Goal: Communication & Community: Ask a question

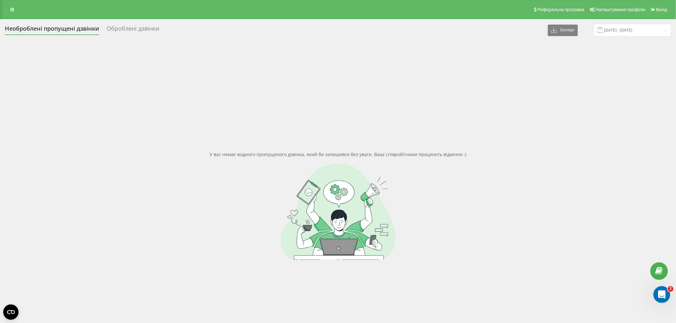
click at [655, 286] on div "Otwórz komunikator Intercom" at bounding box center [660, 293] width 15 height 15
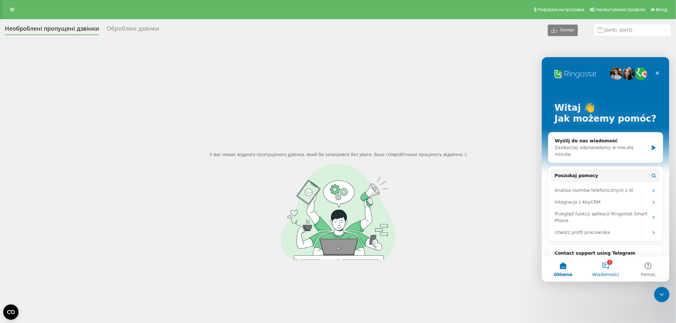
click at [606, 273] on span "Wiadomości" at bounding box center [605, 274] width 27 height 4
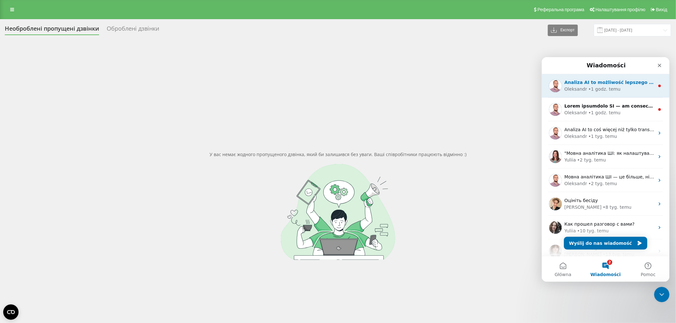
click at [581, 85] on div "Analiza AI to możliwość lepszego zrozumienia klientów, identyfikacji kluczowych…" at bounding box center [609, 82] width 90 height 7
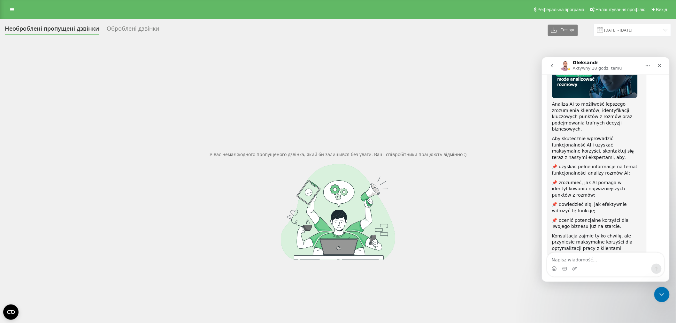
scroll to position [65, 0]
click at [659, 65] on icon "Zamknij" at bounding box center [660, 66] width 4 height 4
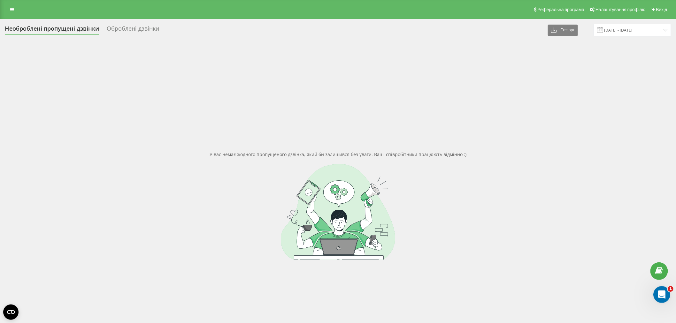
click at [662, 287] on div "Otwórz komunikator Intercom" at bounding box center [660, 293] width 21 height 21
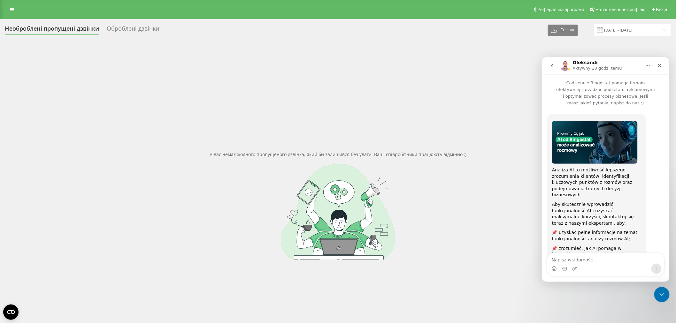
scroll to position [66, 0]
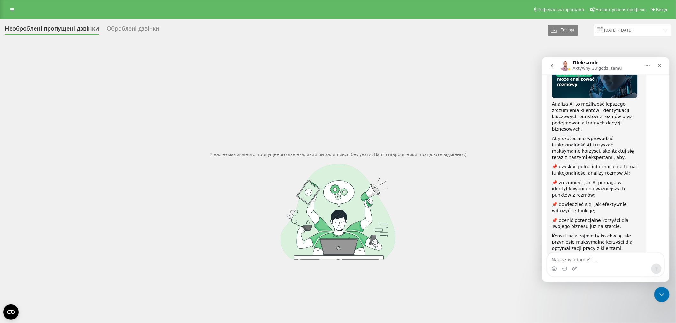
click at [553, 63] on icon "go back" at bounding box center [551, 65] width 5 height 5
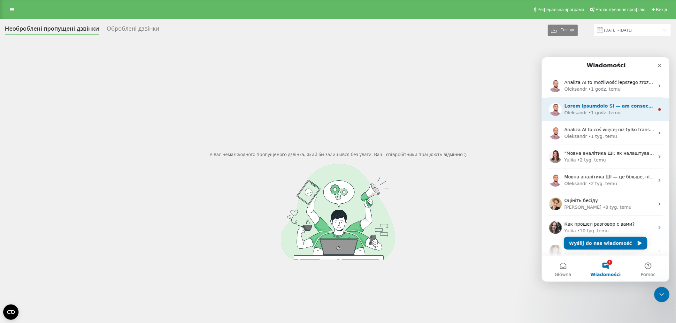
scroll to position [0, 0]
click at [603, 114] on div "• 1 godz. temu" at bounding box center [604, 112] width 32 height 7
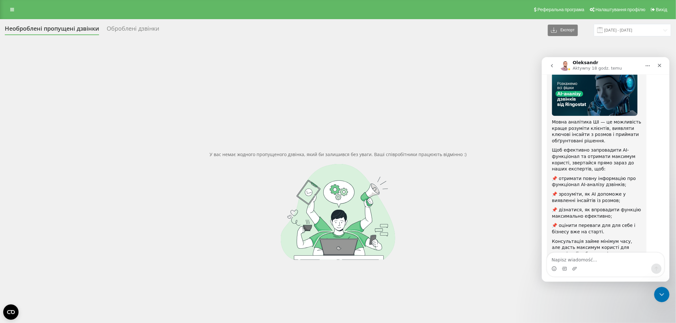
scroll to position [63, 0]
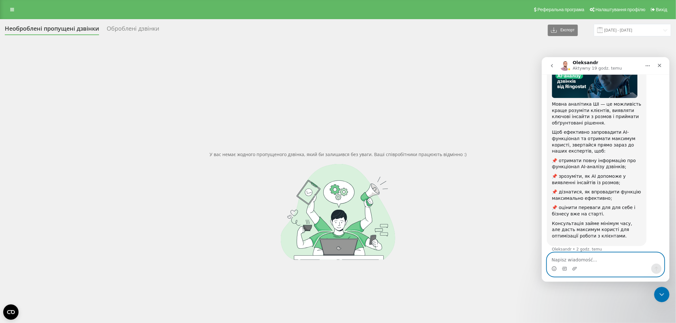
click at [581, 261] on textarea "Napisz wiadomość..." at bounding box center [605, 258] width 117 height 11
type textarea "l"
type textarea "Добрий день!"
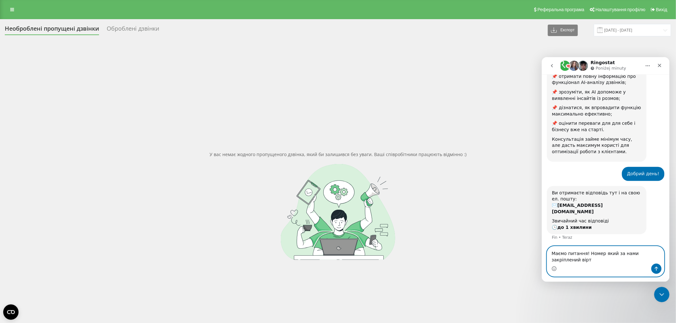
scroll to position [153, 0]
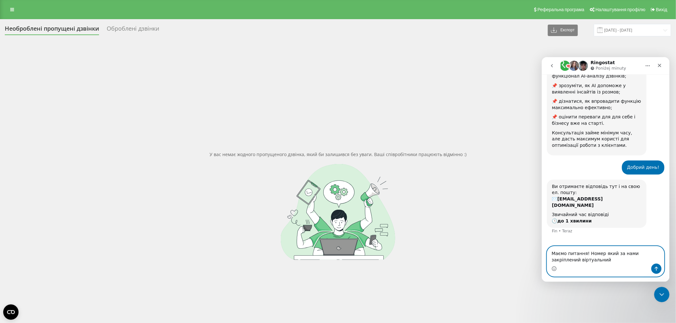
type textarea "Маємо питання! Номер який за нами закріплений віртуальний?"
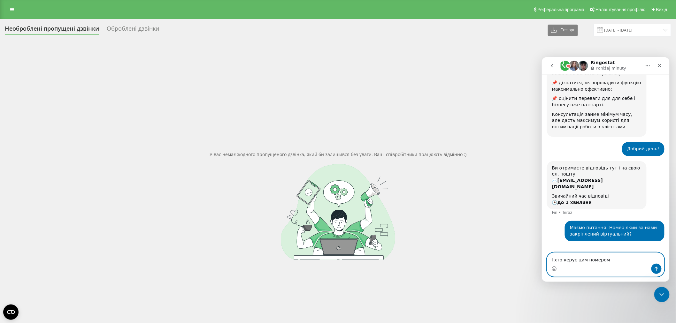
type textarea "І хто керує цим номером?"
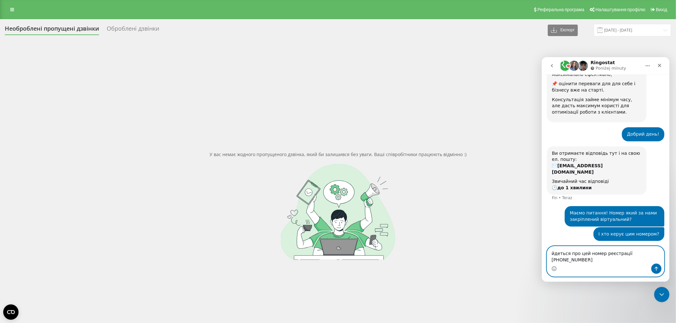
type textarea "йдеться про цей номер реєстрації +48 799 352 963"
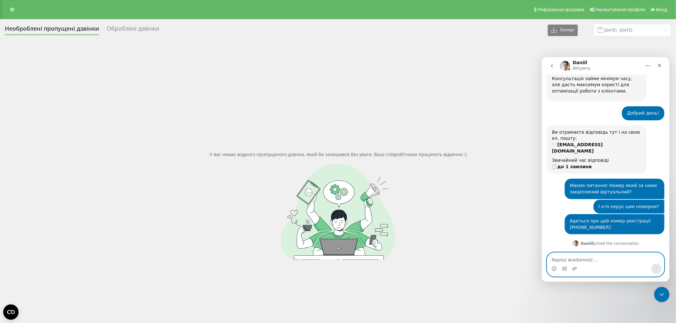
scroll to position [254, 0]
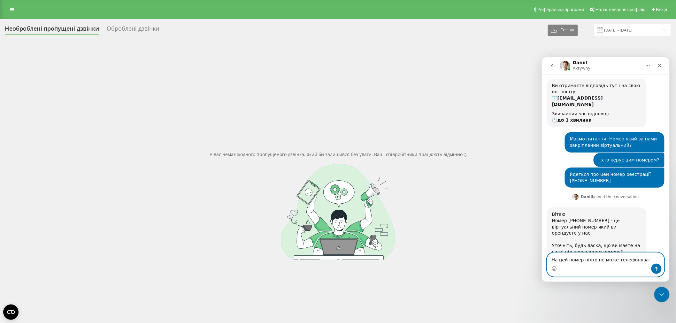
type textarea "На цей номер ніхто не може телефонувати"
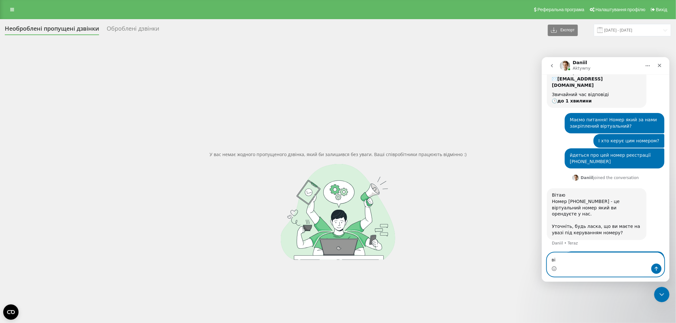
type textarea "в"
type textarea "Бо у відповідь кажуть що такого номеру не існує"
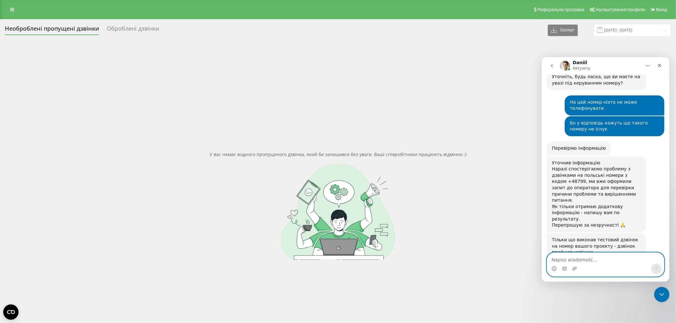
scroll to position [436, 0]
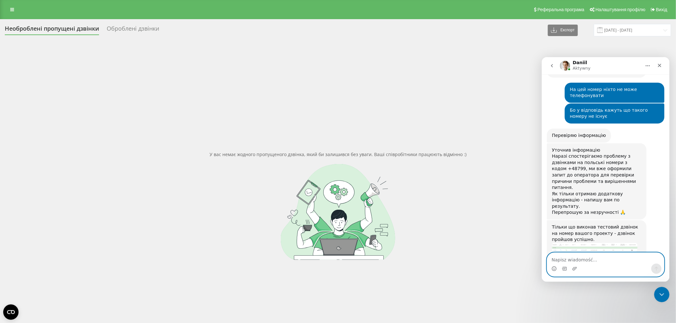
click at [587, 259] on textarea "Napisz wiadomość..." at bounding box center [605, 258] width 117 height 11
type textarea "l"
type textarea "Добре, чекаємо"
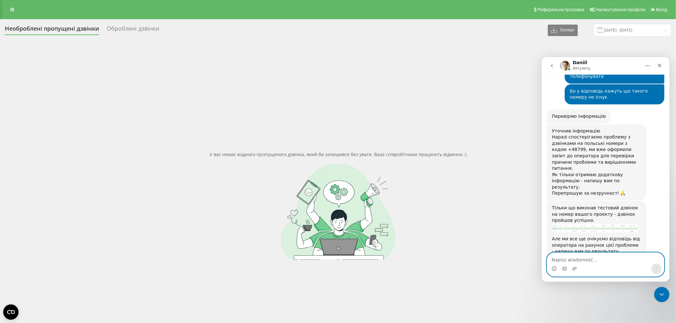
scroll to position [474, 0]
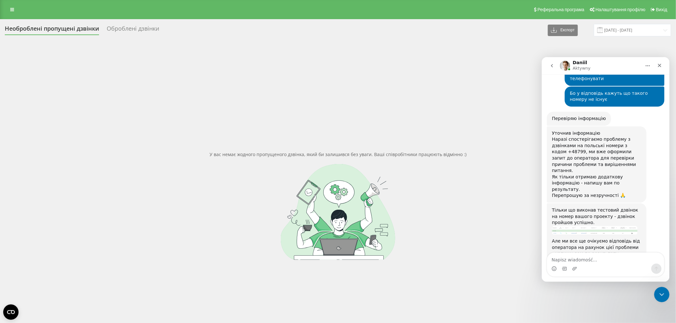
scroll to position [474, 0]
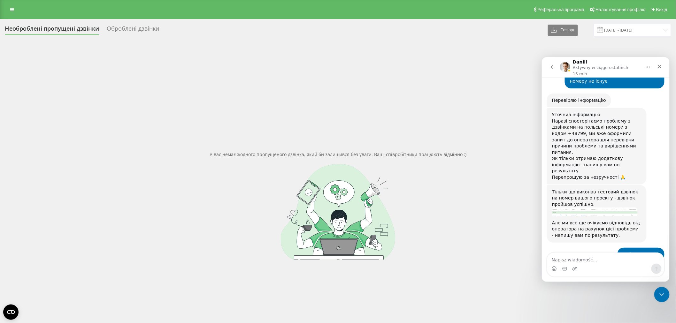
drag, startPoint x: 173, startPoint y: 218, endPoint x: 133, endPoint y: 189, distance: 48.6
click at [172, 218] on div at bounding box center [338, 212] width 666 height 96
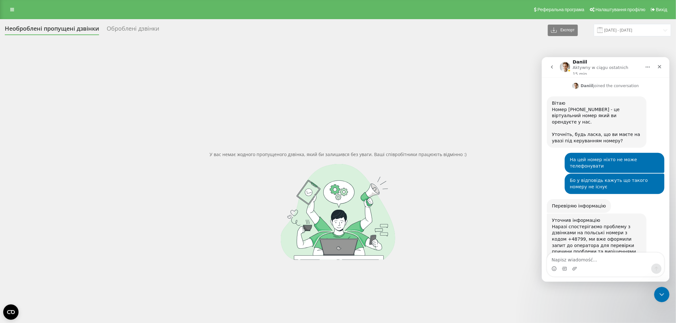
scroll to position [474, 0]
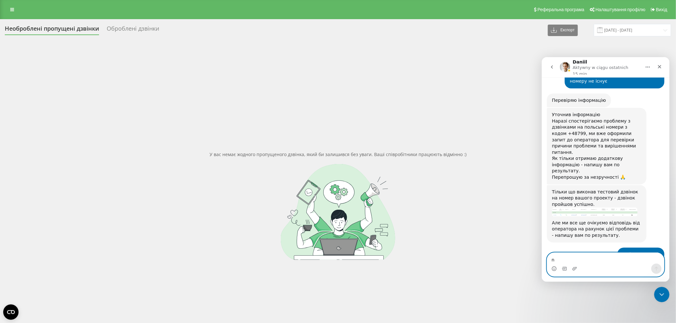
type textarea "n"
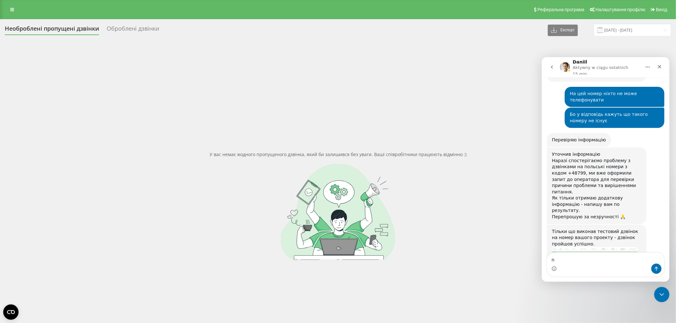
scroll to position [474, 0]
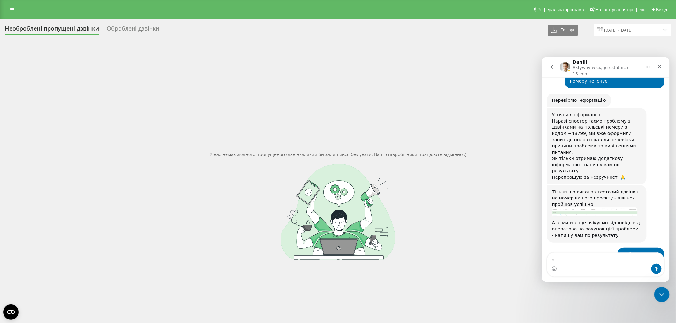
type textarea "n"
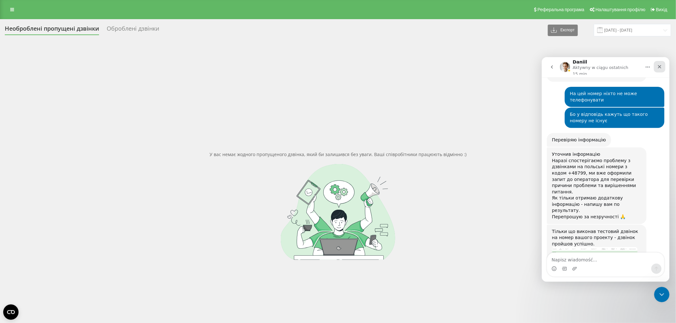
scroll to position [474, 0]
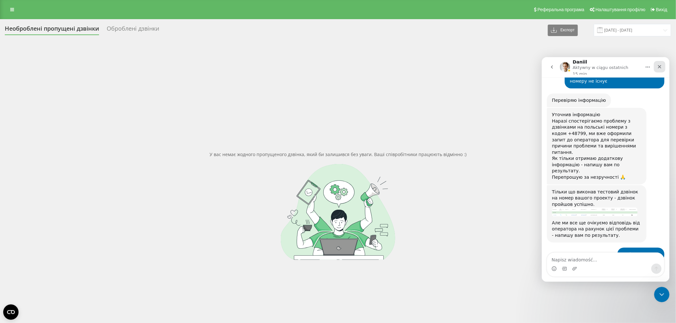
click at [658, 68] on div "Zamknij" at bounding box center [660, 67] width 12 height 12
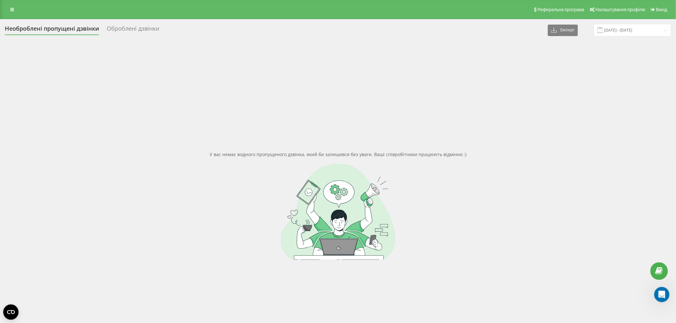
click at [196, 192] on div at bounding box center [338, 212] width 666 height 96
